Goal: Information Seeking & Learning: Understand process/instructions

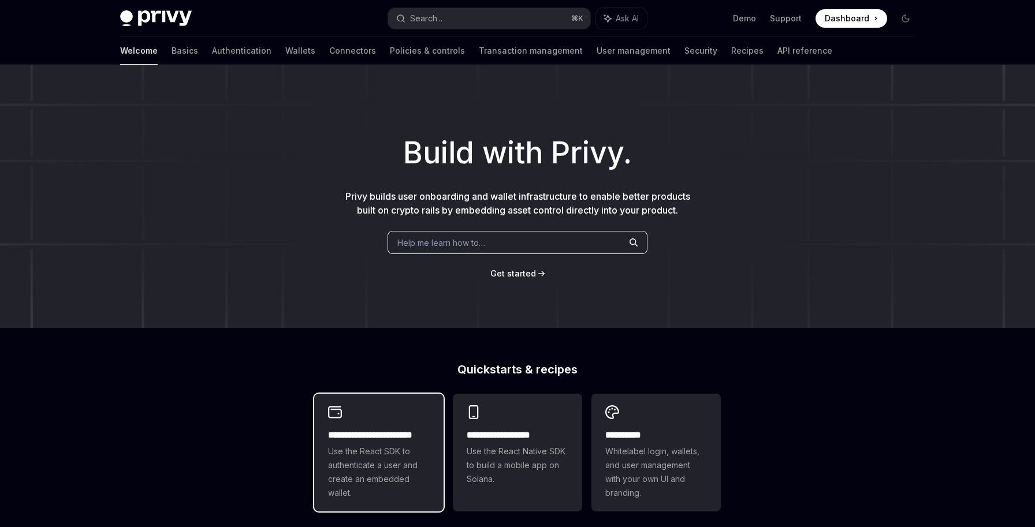
click at [368, 445] on span "Use the React SDK to authenticate a user and create an embedded wallet." at bounding box center [379, 472] width 102 height 55
click at [332, 394] on div "**********" at bounding box center [378, 453] width 129 height 118
click at [333, 416] on icon at bounding box center [335, 412] width 14 height 14
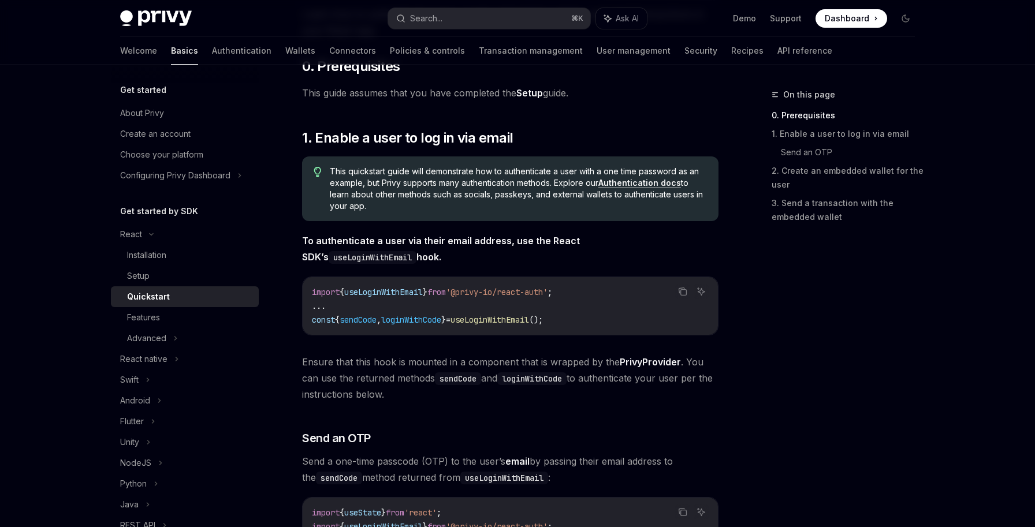
scroll to position [131, 0]
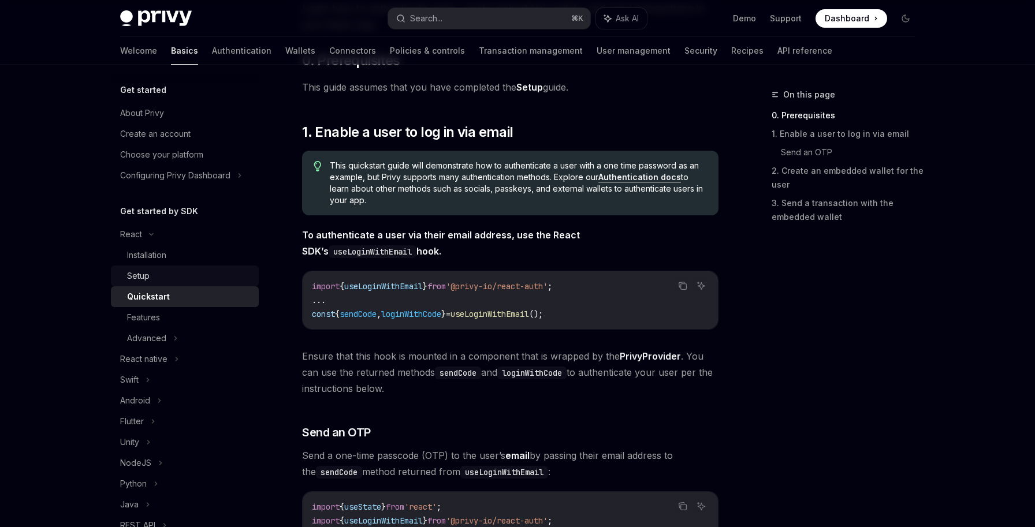
click at [152, 271] on div "Setup" at bounding box center [189, 276] width 125 height 14
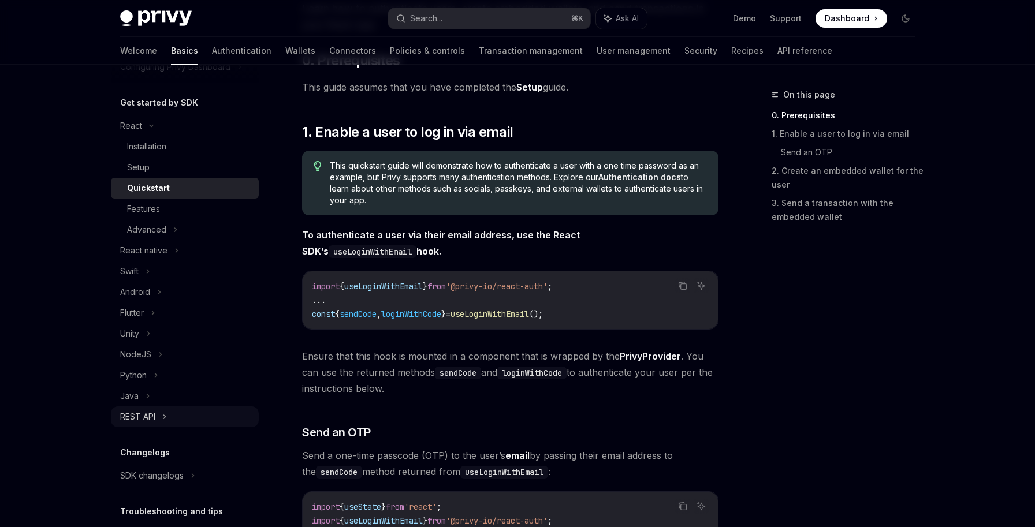
scroll to position [0, 0]
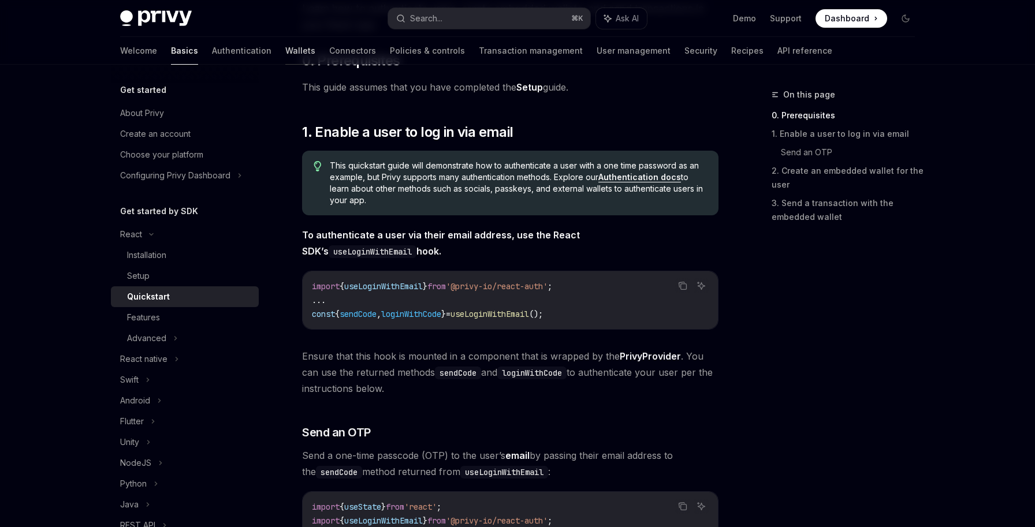
click at [285, 53] on link "Wallets" at bounding box center [300, 51] width 30 height 28
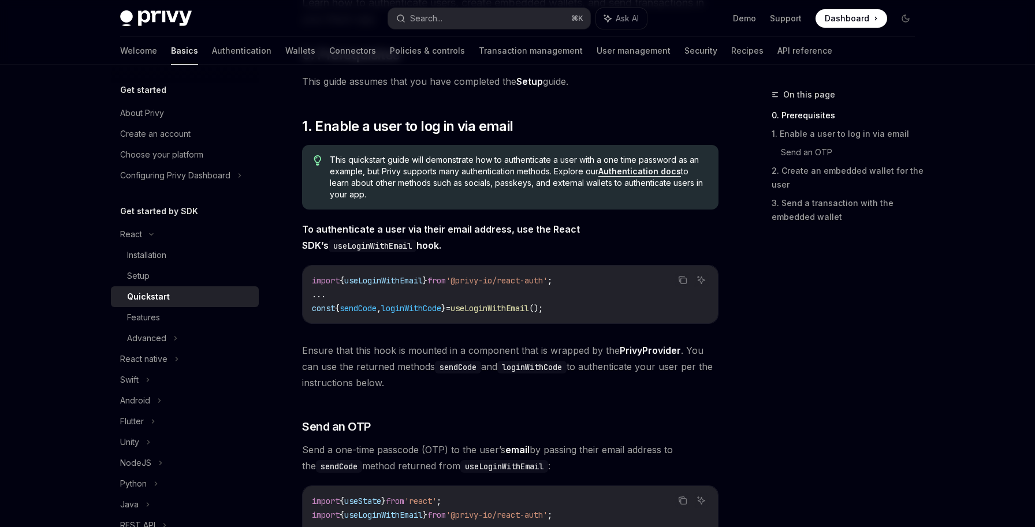
click at [319, 280] on span "import" at bounding box center [326, 280] width 28 height 10
copy code "import { useLoginWithEmail } from '@privy-io/react-auth' ;"
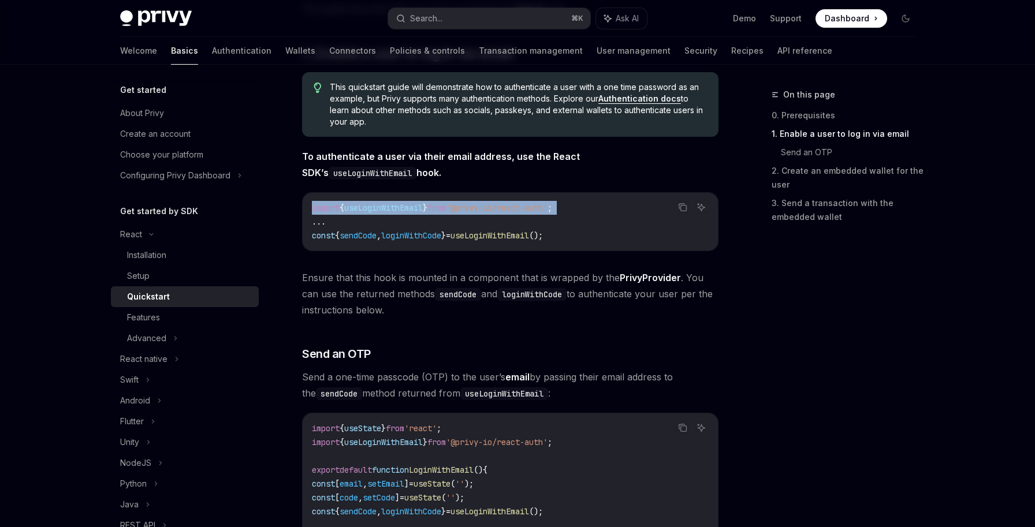
scroll to position [211, 0]
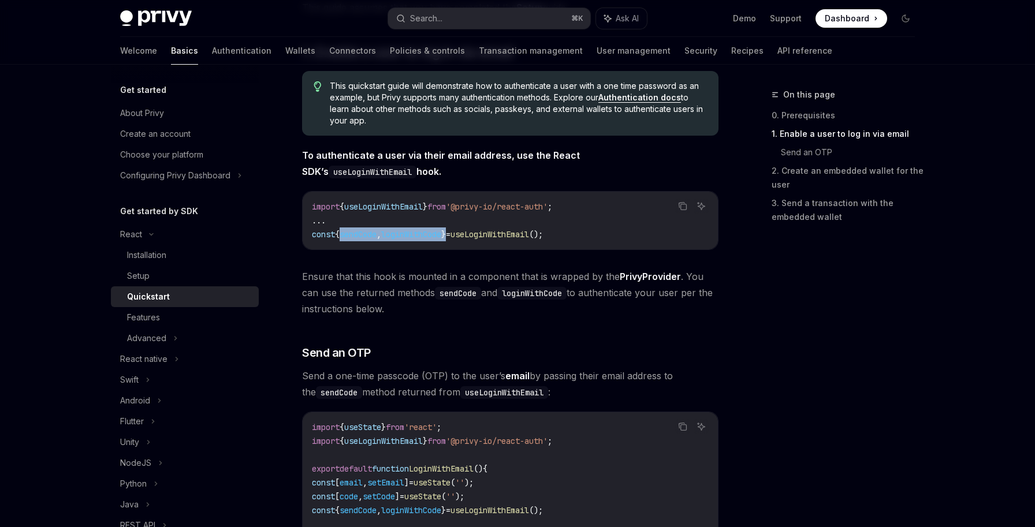
drag, startPoint x: 461, startPoint y: 235, endPoint x: 341, endPoint y: 240, distance: 120.2
click at [341, 240] on code "import { useLoginWithEmail } from '@privy-io/react-auth' ; ... const { sendCode…" at bounding box center [510, 221] width 397 height 42
copy span "{ sendCode , loginWithCode }"
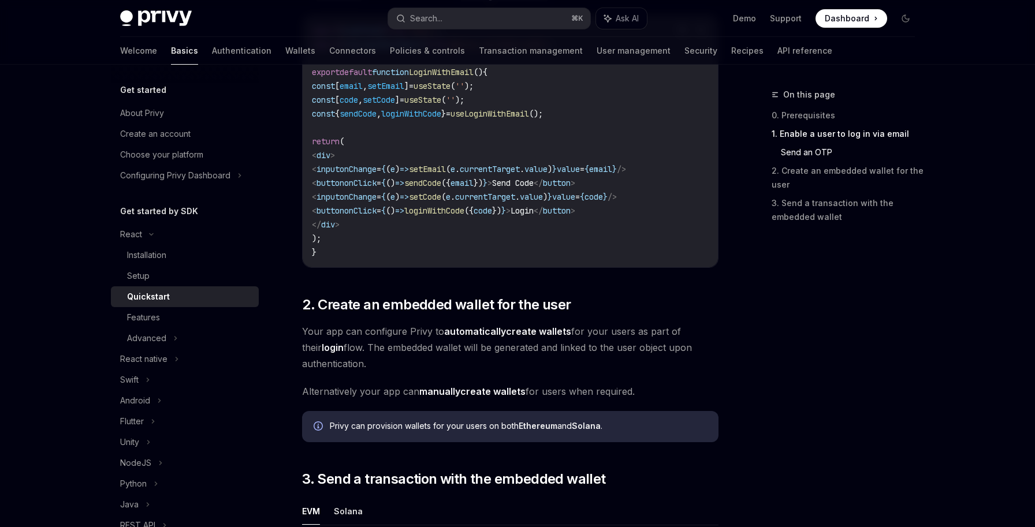
scroll to position [613, 0]
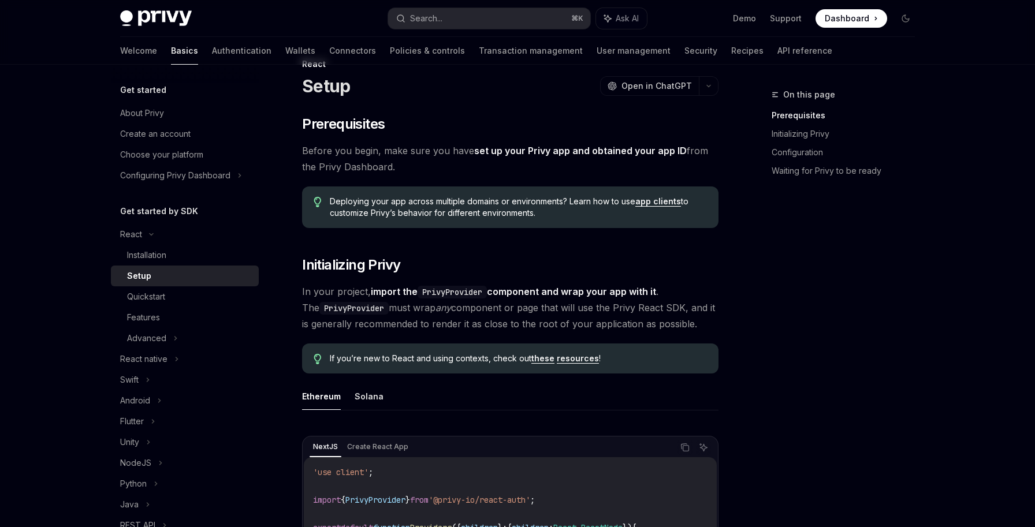
scroll to position [7, 0]
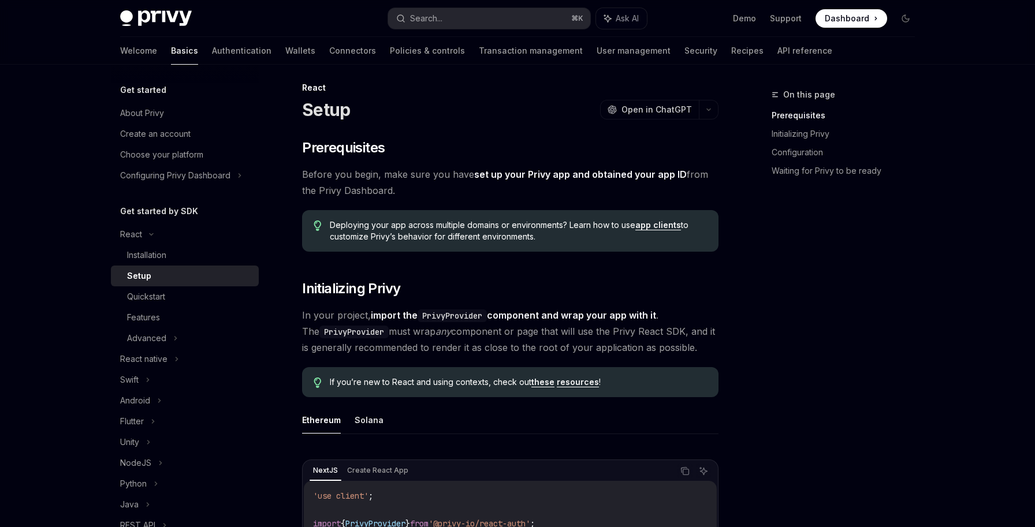
click at [651, 221] on link "app clients" at bounding box center [658, 225] width 46 height 10
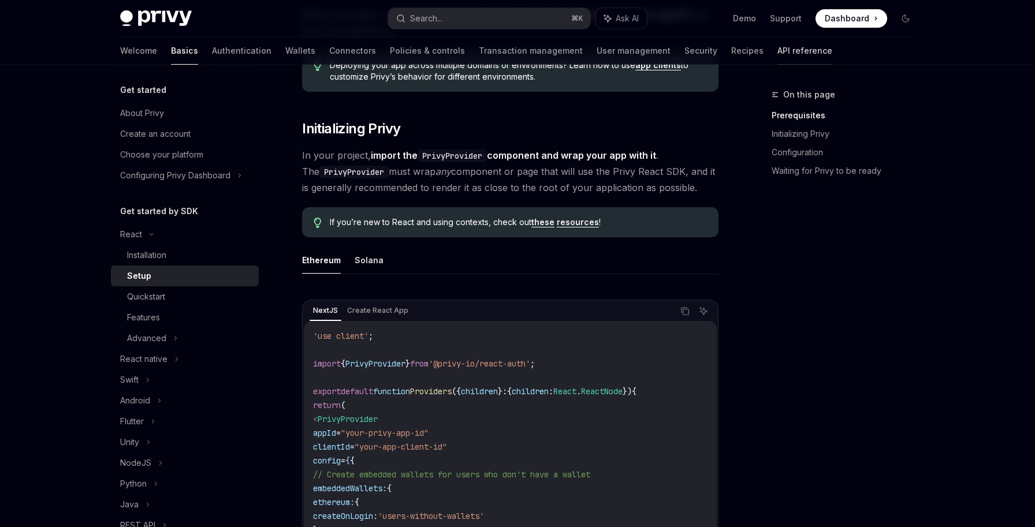
scroll to position [174, 0]
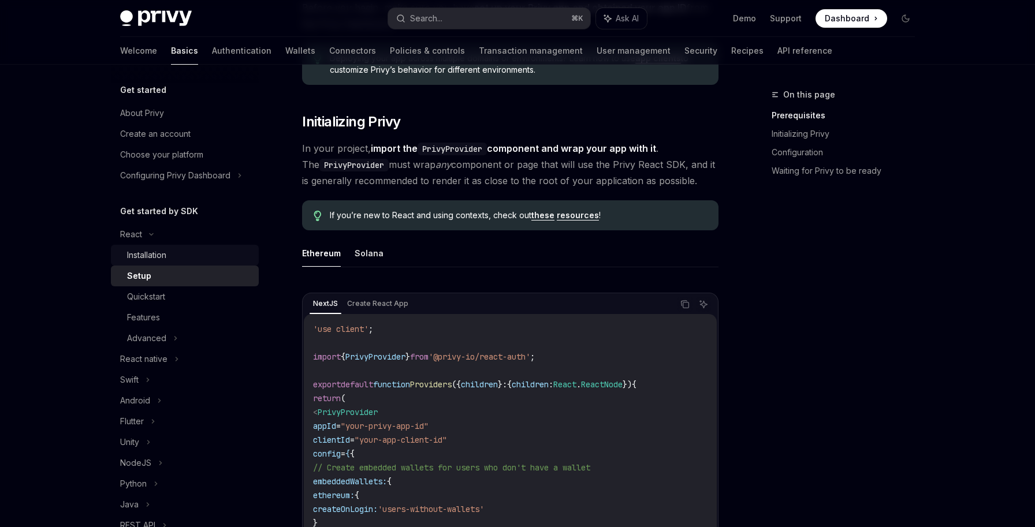
click at [154, 257] on div "Installation" at bounding box center [146, 255] width 39 height 14
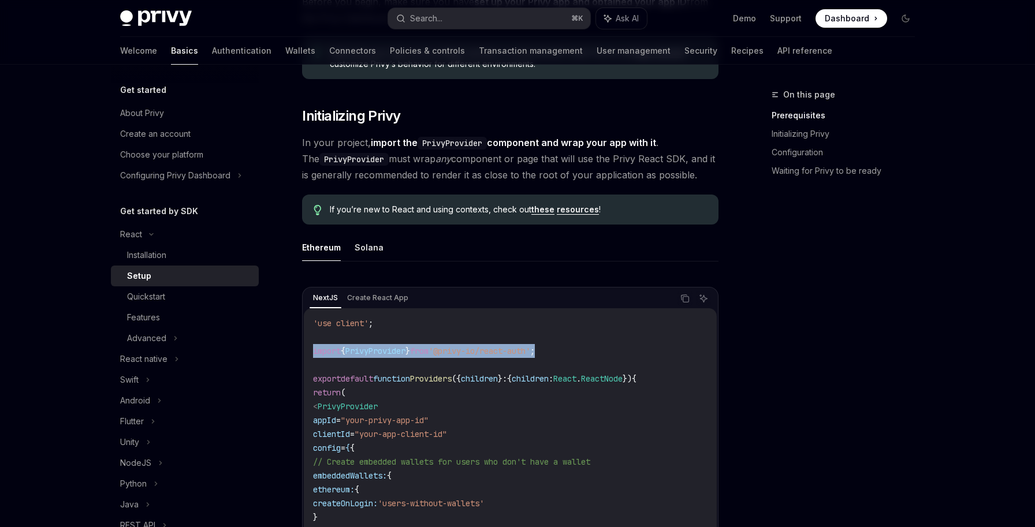
drag, startPoint x: 577, startPoint y: 352, endPoint x: 293, endPoint y: 354, distance: 284.1
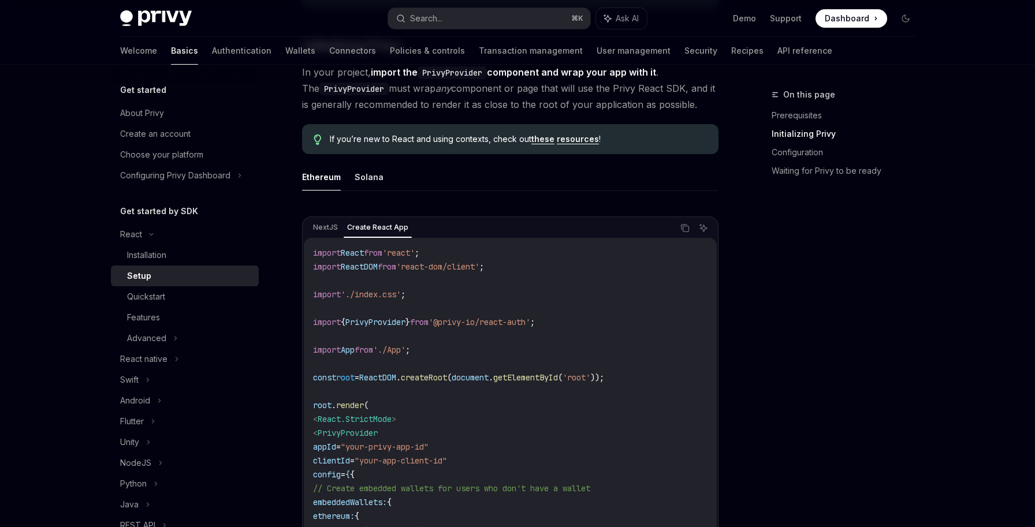
scroll to position [267, 0]
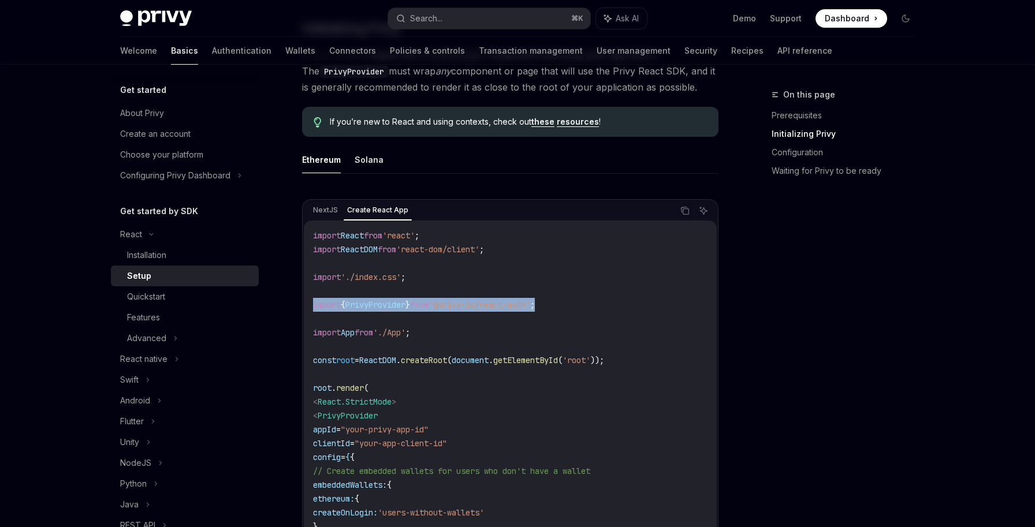
drag, startPoint x: 575, startPoint y: 304, endPoint x: 303, endPoint y: 309, distance: 272.6
click at [303, 309] on div "NextJS Create React App Copy Ask AI import React from 'react' ; import ReactDOM…" at bounding box center [510, 419] width 416 height 441
copy span "import { PrivyProvider } from '@privy-io/react-auth' ;"
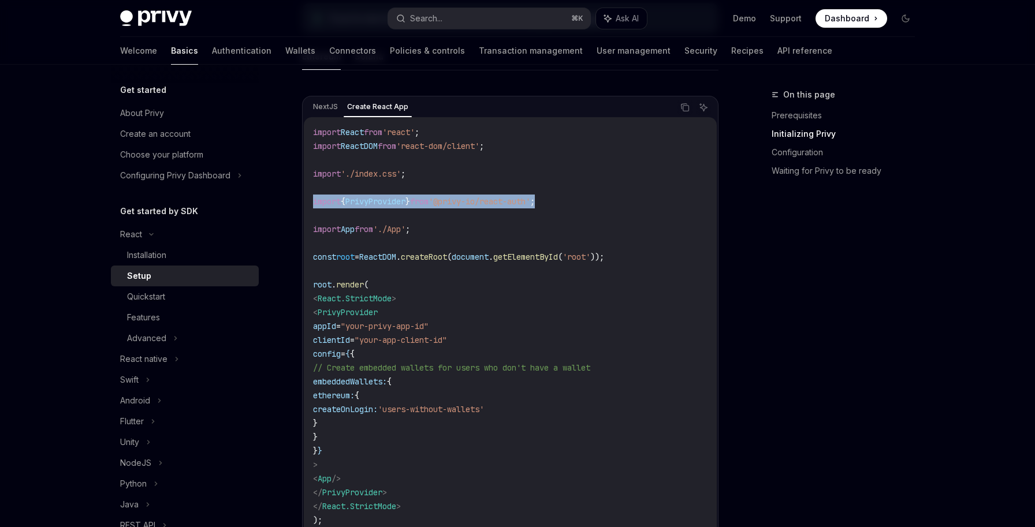
scroll to position [395, 0]
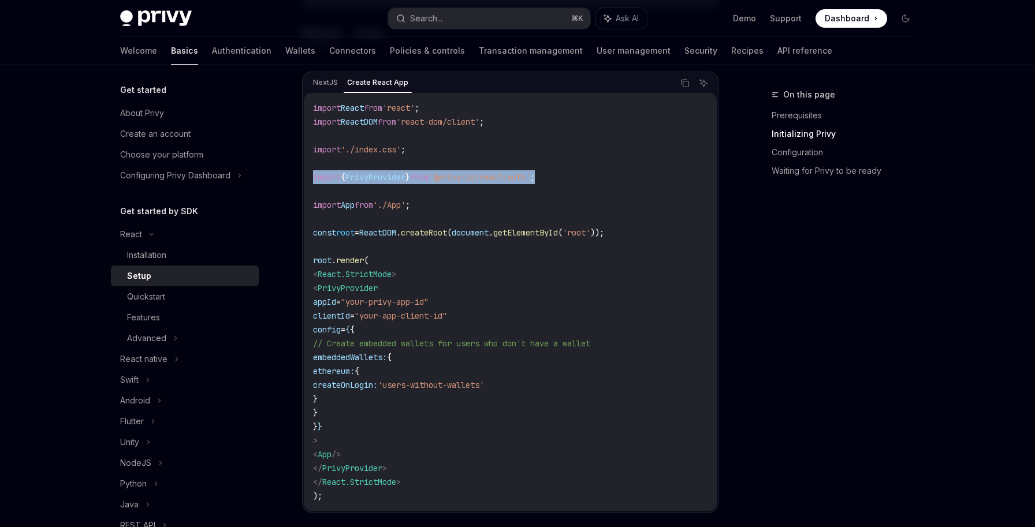
drag, startPoint x: 361, startPoint y: 437, endPoint x: 300, endPoint y: 283, distance: 165.1
copy code "< PrivyProvider appId = "your-privy-app-id" clientId = "your-app-client-id" con…"
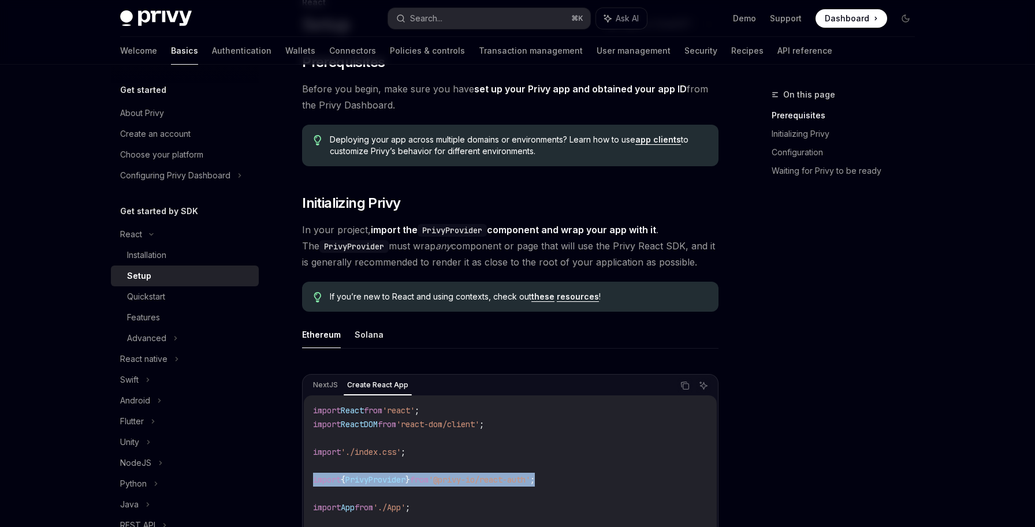
scroll to position [0, 0]
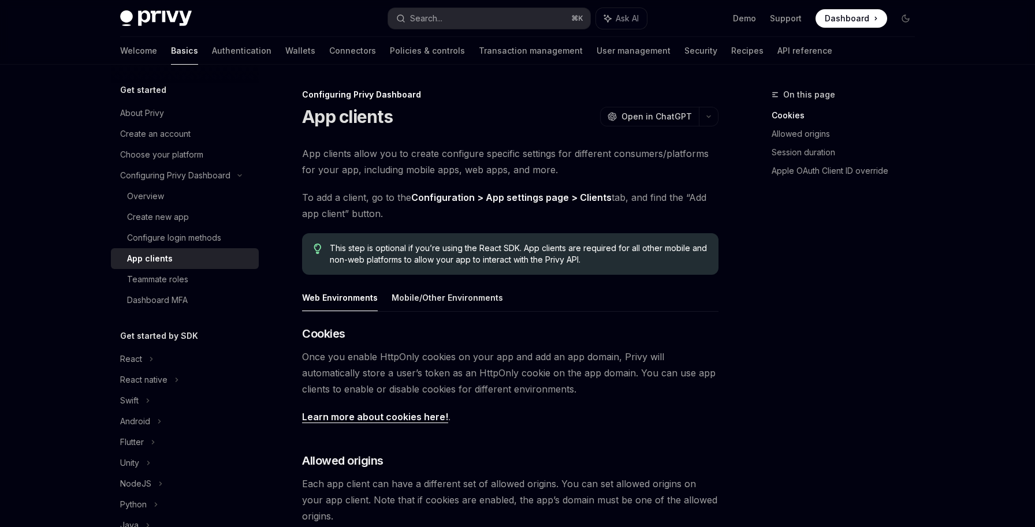
click at [840, 25] on span at bounding box center [851, 18] width 72 height 18
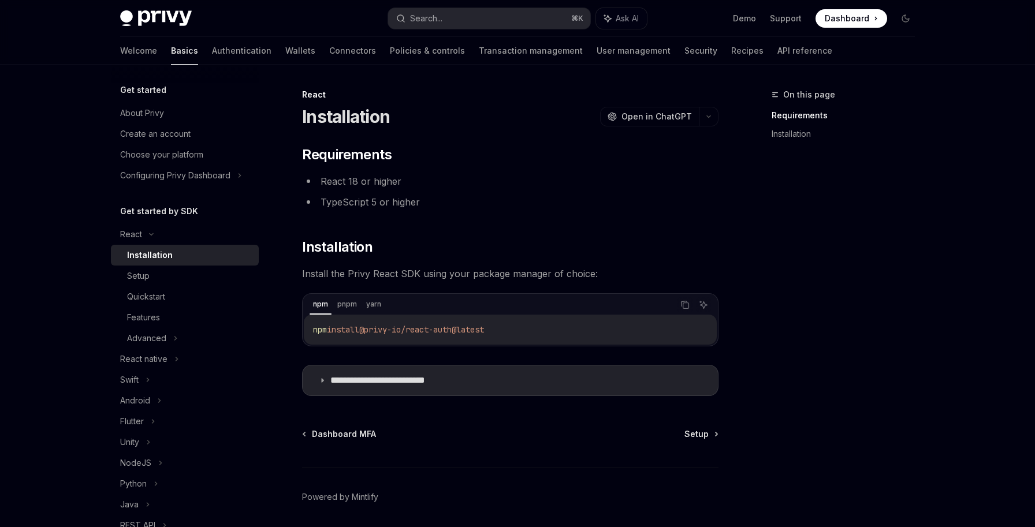
scroll to position [8, 0]
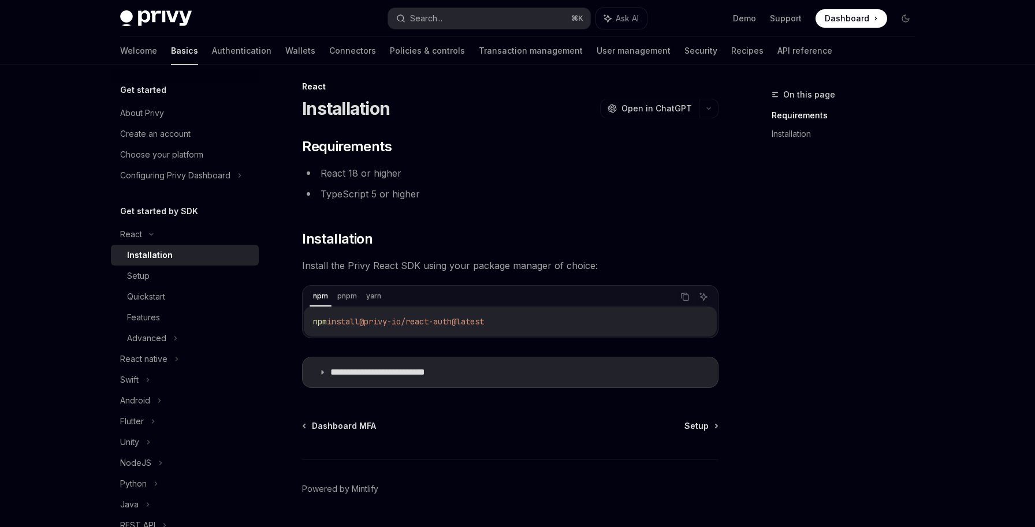
click at [484, 322] on span "@privy-io/react-auth@latest" at bounding box center [421, 321] width 125 height 10
copy div "npm install @privy-io/react-auth@latest"
click at [509, 319] on code "npm install @privy-io/react-auth@latest" at bounding box center [510, 322] width 394 height 14
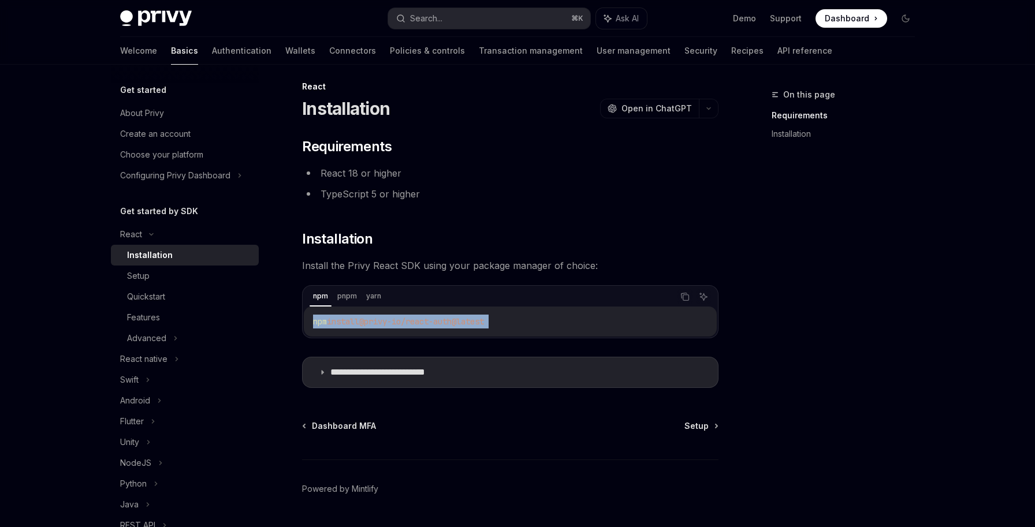
drag, startPoint x: 516, startPoint y: 320, endPoint x: 395, endPoint y: 320, distance: 120.1
click at [395, 320] on code "npm install @privy-io/react-auth@latest" at bounding box center [510, 322] width 394 height 14
click at [395, 320] on span "@privy-io/react-auth@latest" at bounding box center [421, 321] width 125 height 10
drag, startPoint x: 372, startPoint y: 323, endPoint x: 469, endPoint y: 326, distance: 97.6
click at [469, 326] on span "@privy-io/react-auth@latest" at bounding box center [421, 321] width 125 height 10
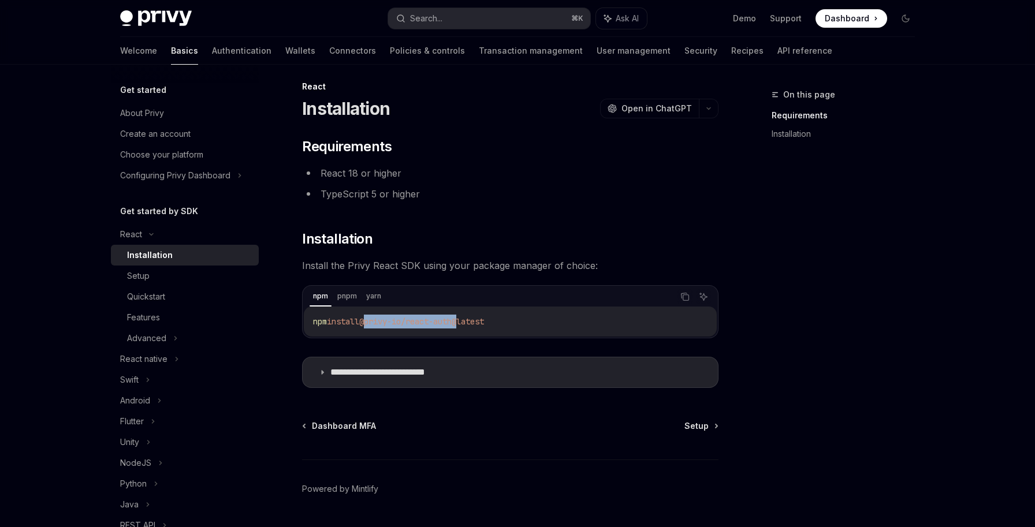
copy span "@privy-io/react-auth"
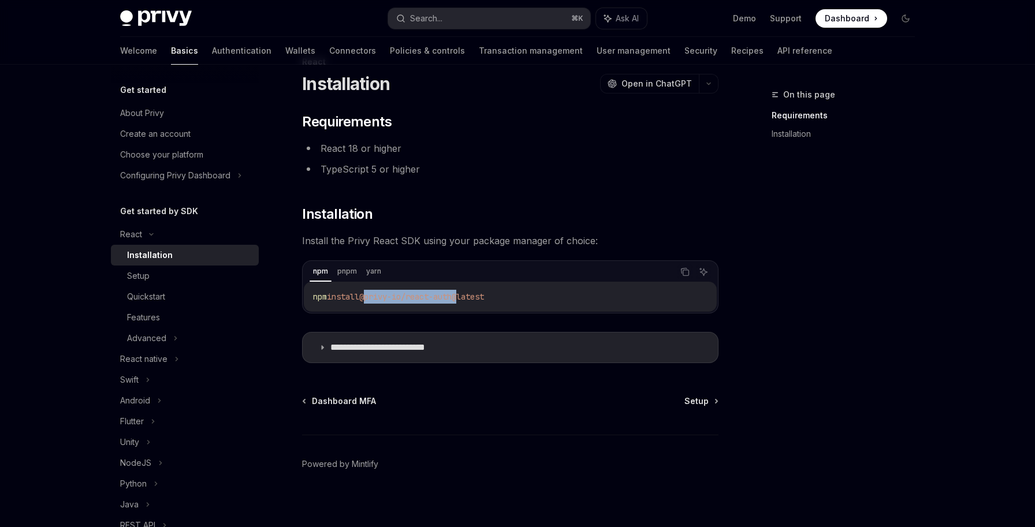
scroll to position [34, 0]
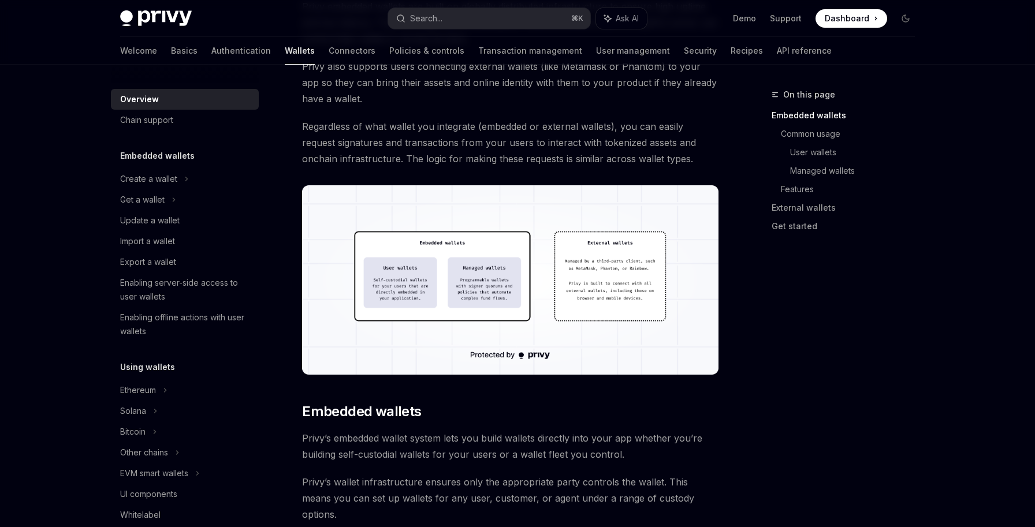
scroll to position [253, 0]
